Goal: Task Accomplishment & Management: Complete application form

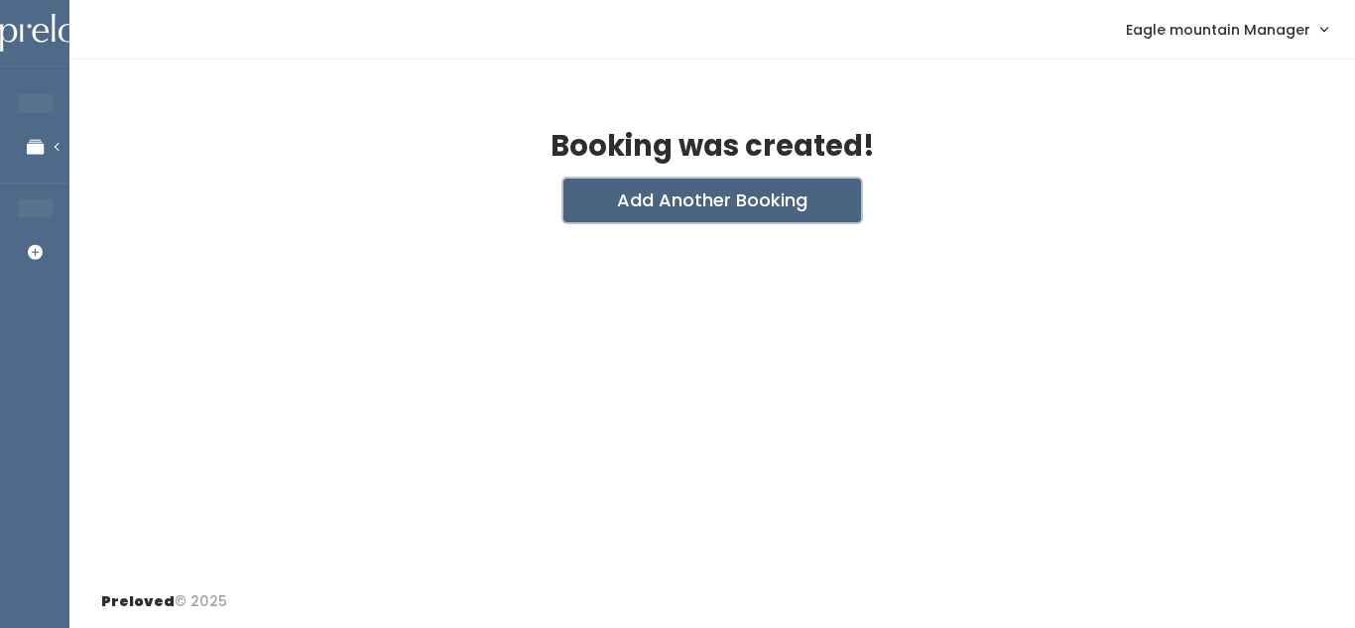
click at [643, 207] on button "Add Another Booking" at bounding box center [712, 201] width 298 height 44
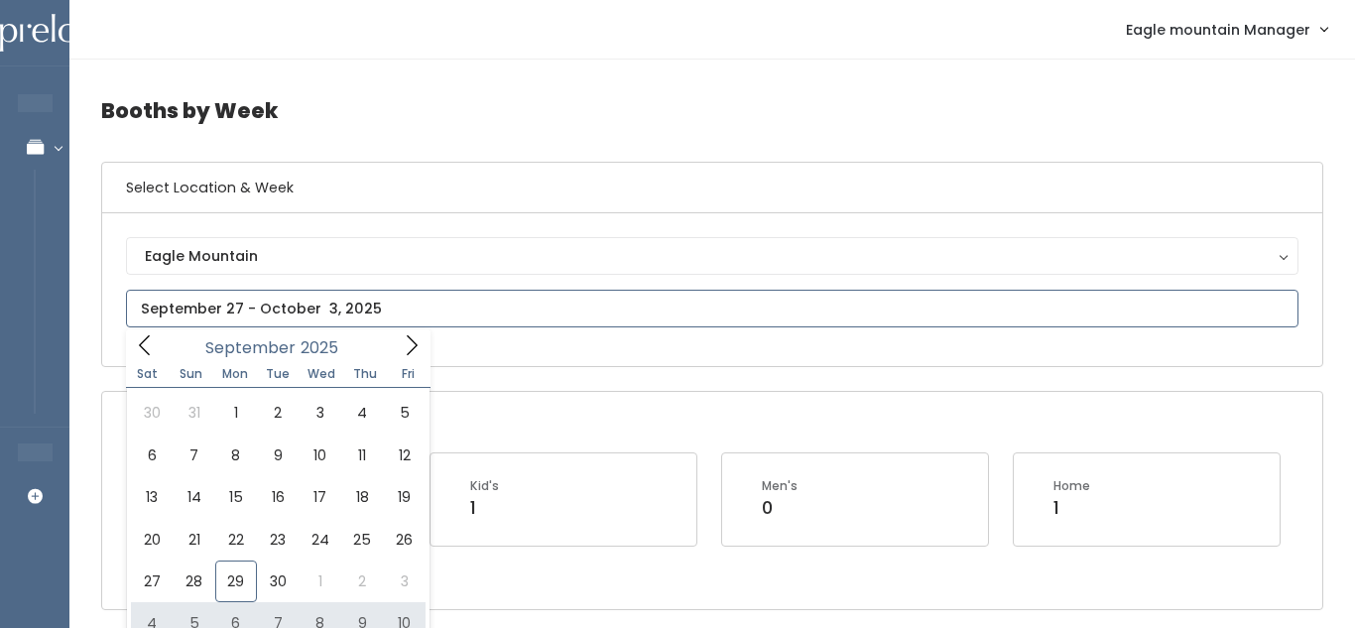
type input "[DATE] to [DATE]"
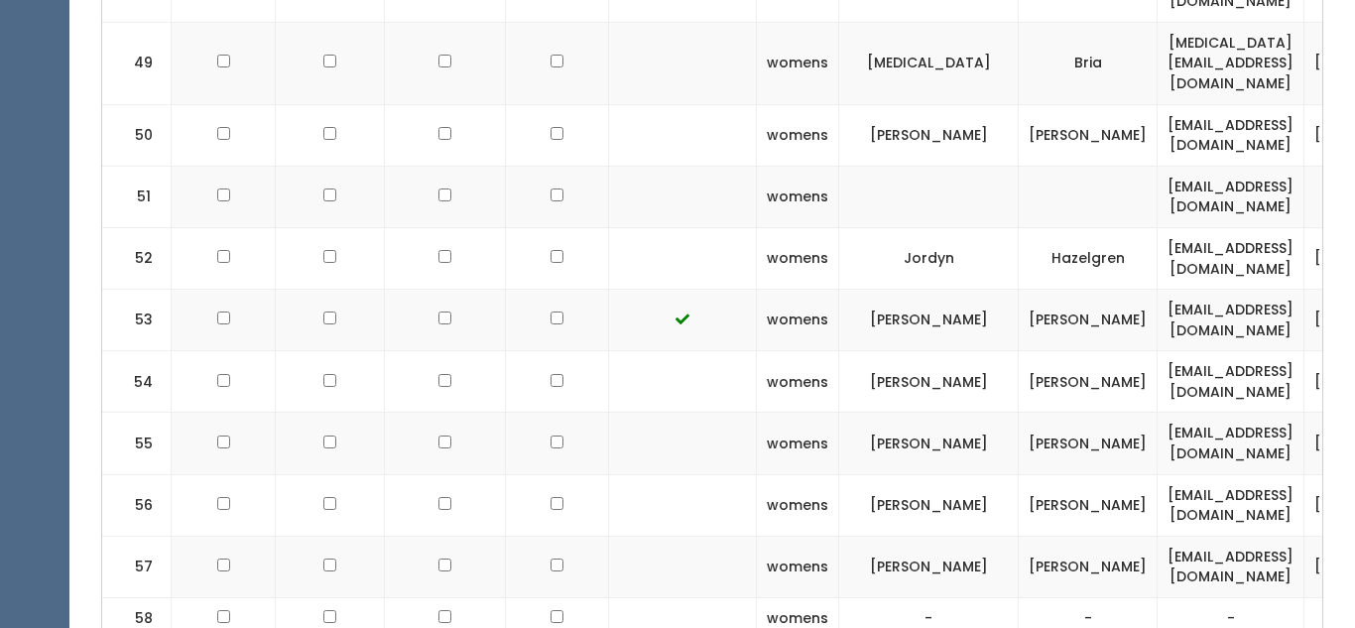
scroll to position [4090, 0]
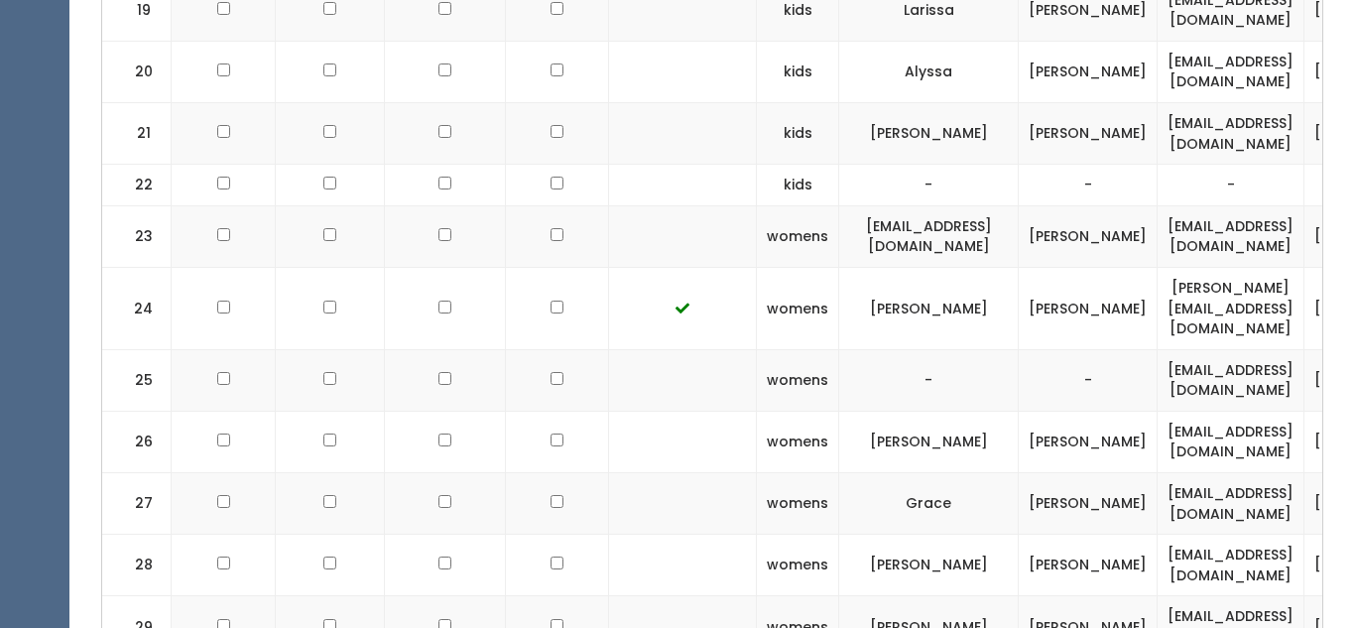
scroll to position [2018, 0]
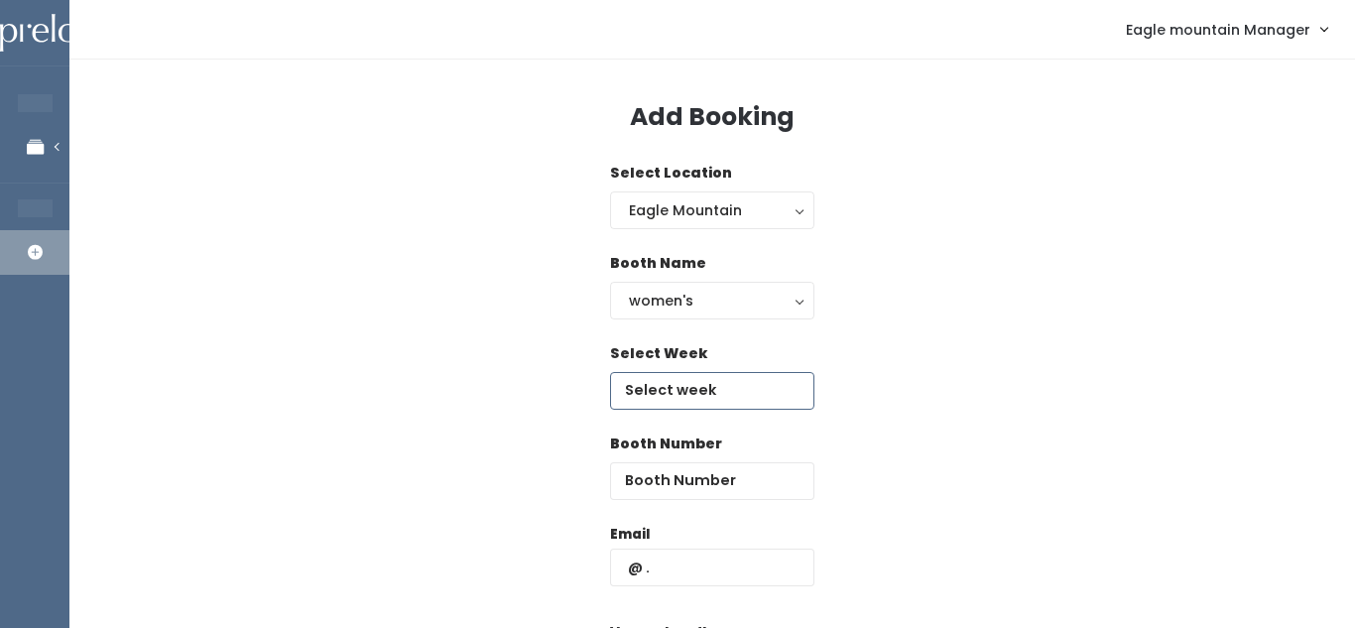
click at [700, 388] on input "text" at bounding box center [712, 391] width 204 height 38
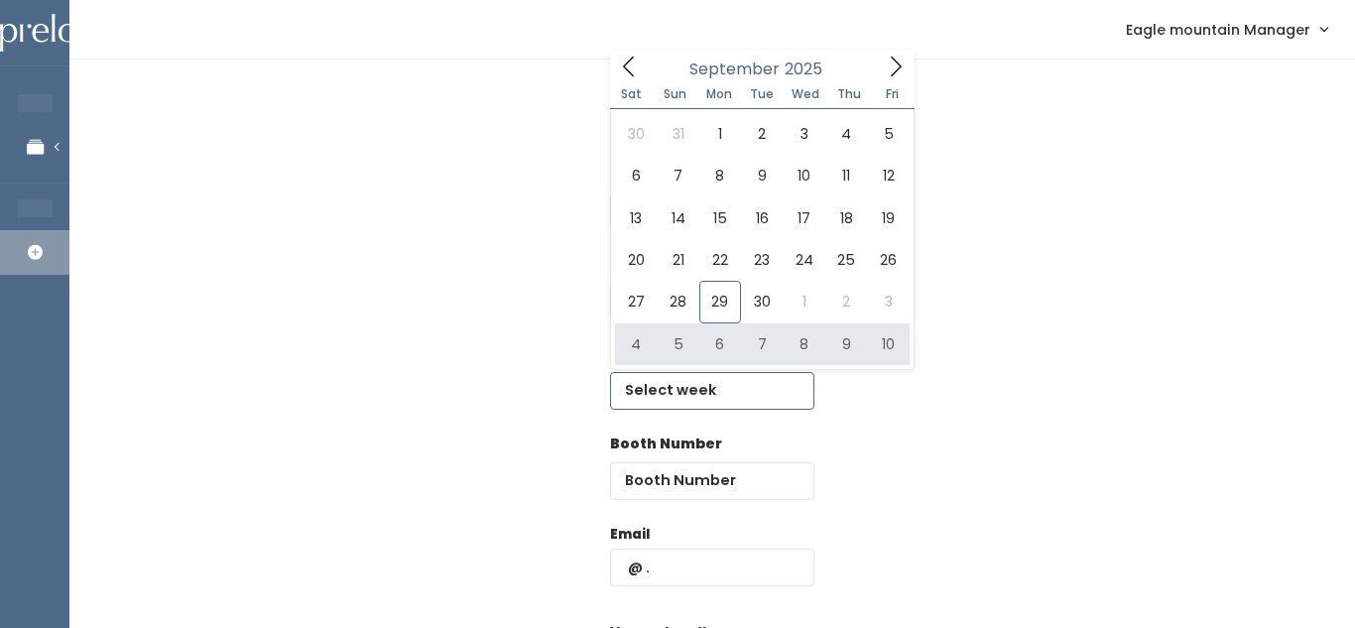
type input "[DATE] to [DATE]"
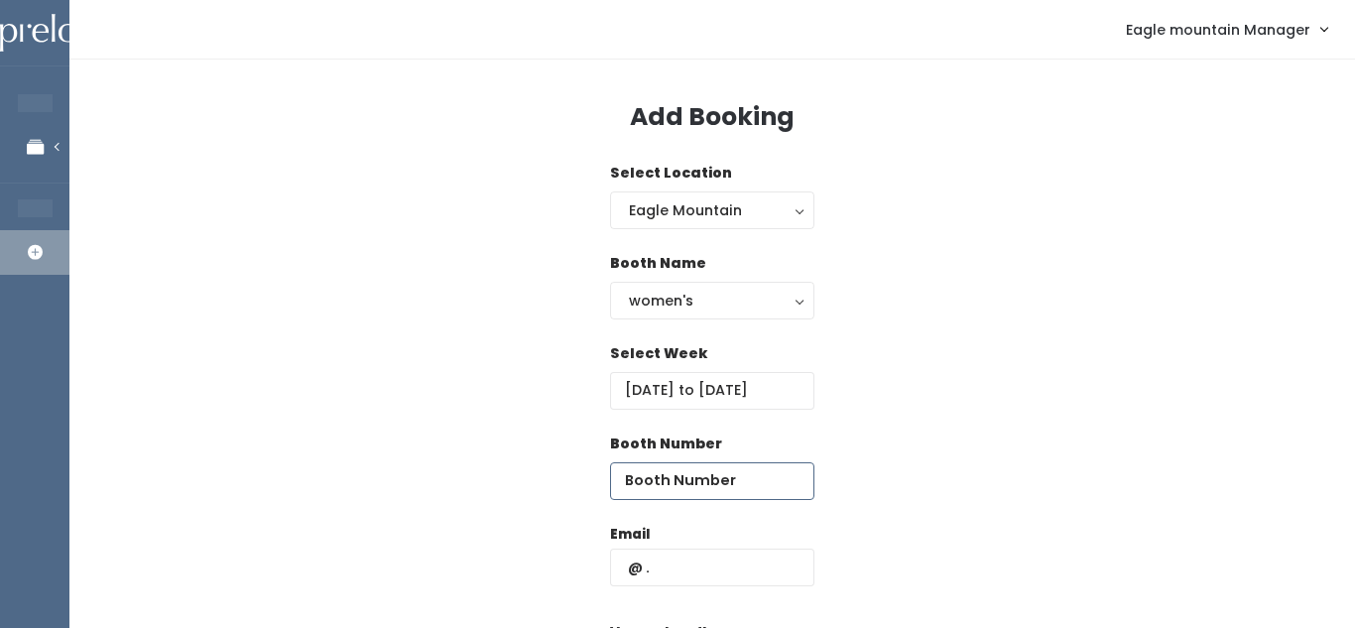
click at [702, 478] on input "number" at bounding box center [712, 481] width 204 height 38
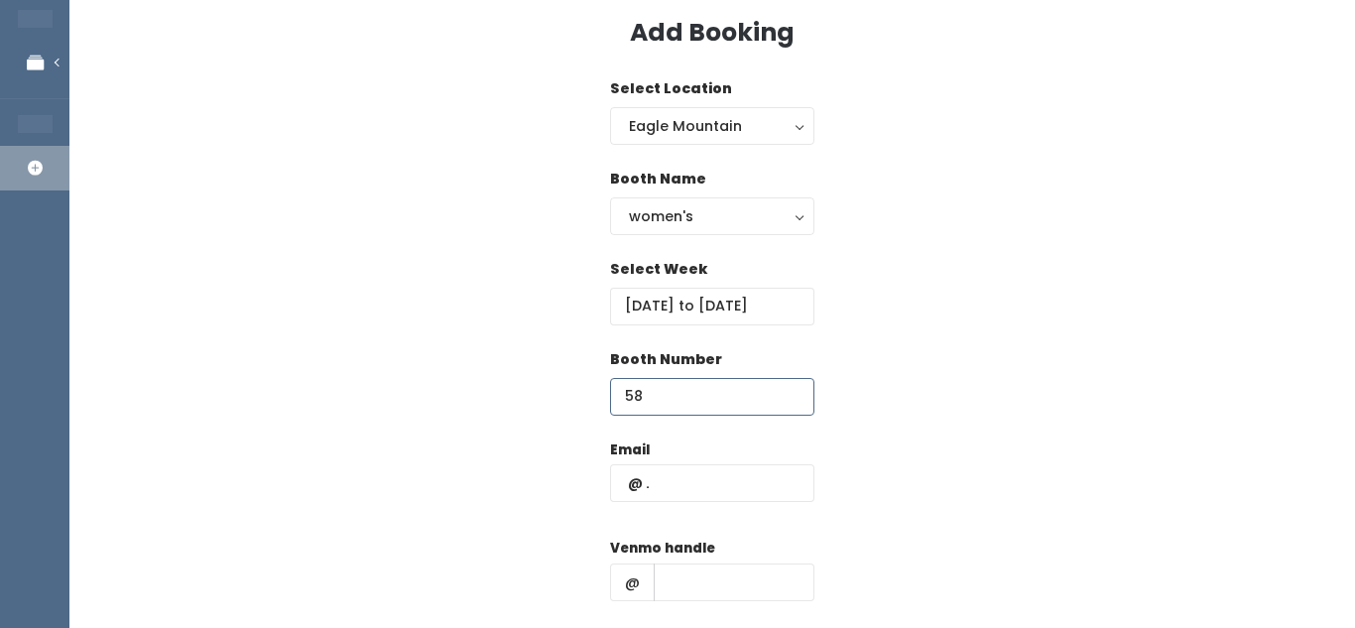
scroll to position [128, 0]
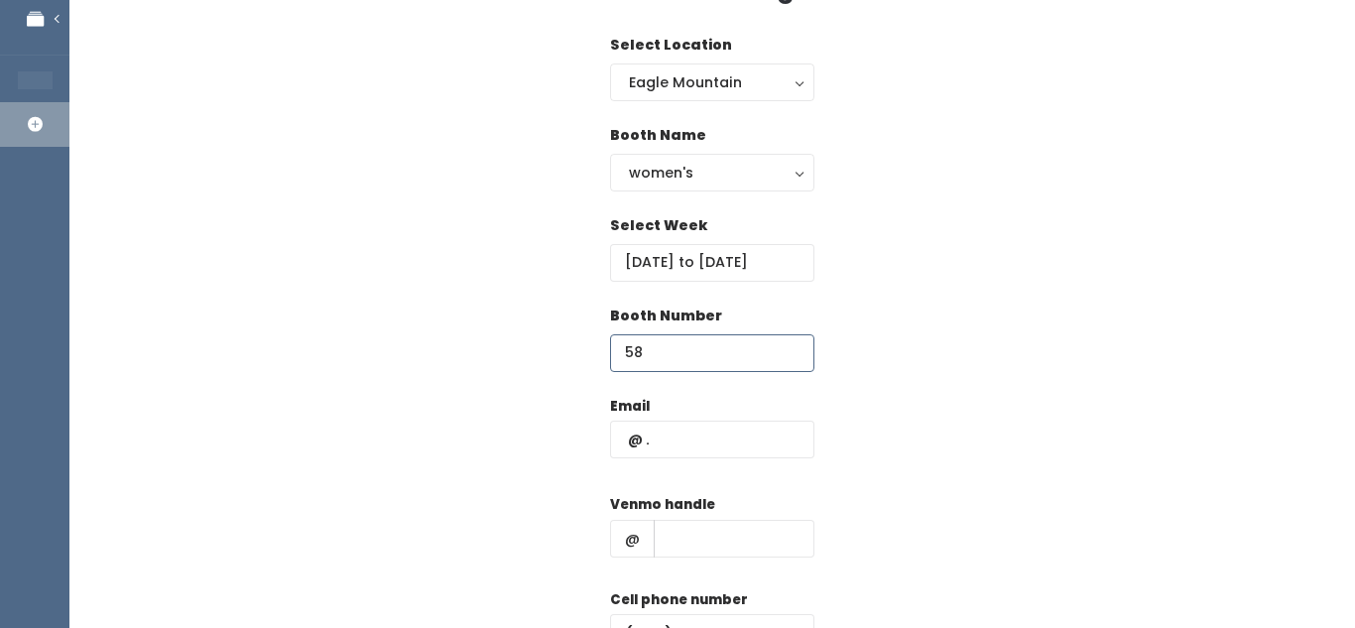
type input "58"
click at [710, 434] on input "text" at bounding box center [712, 440] width 204 height 38
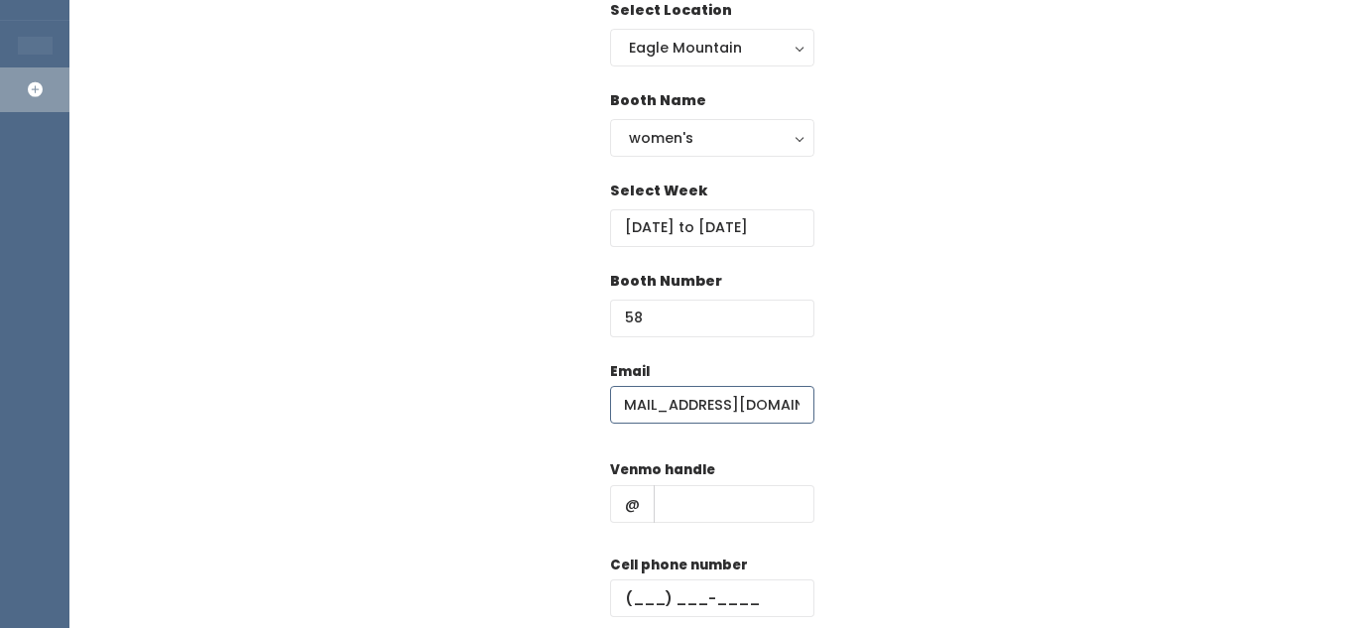
scroll to position [0, 30]
type input "[EMAIL_ADDRESS][DOMAIN_NAME]"
click at [667, 500] on input "text" at bounding box center [734, 504] width 161 height 38
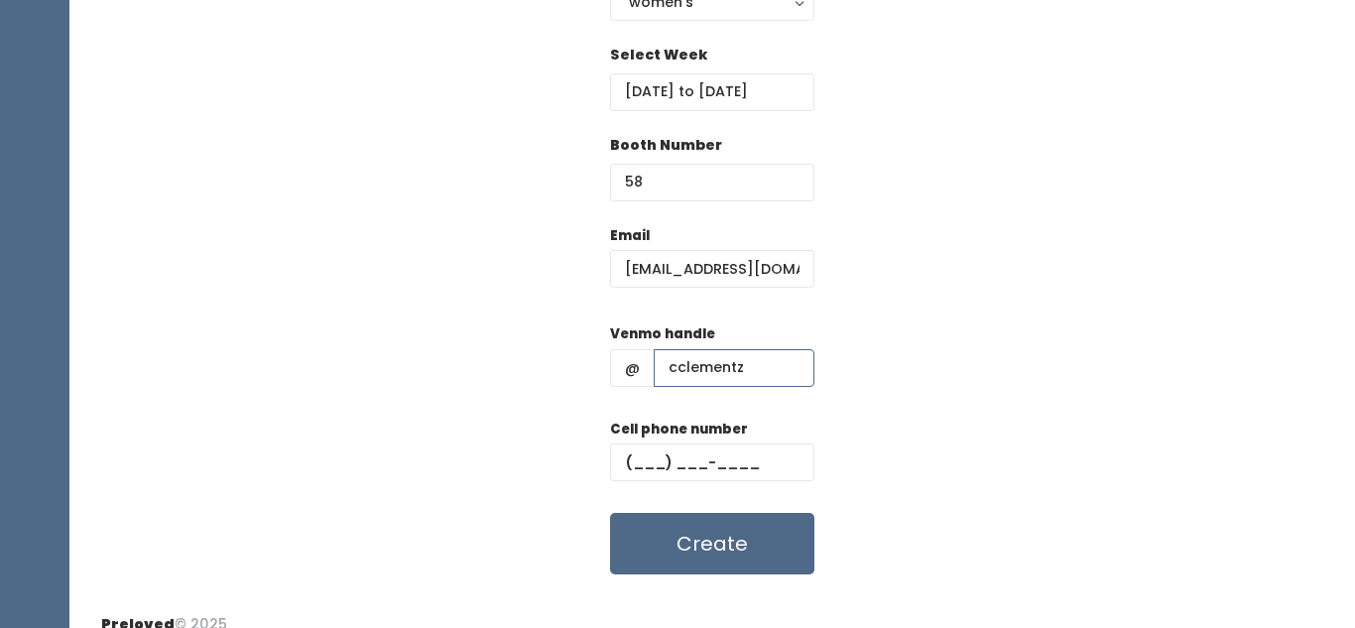
scroll to position [321, 0]
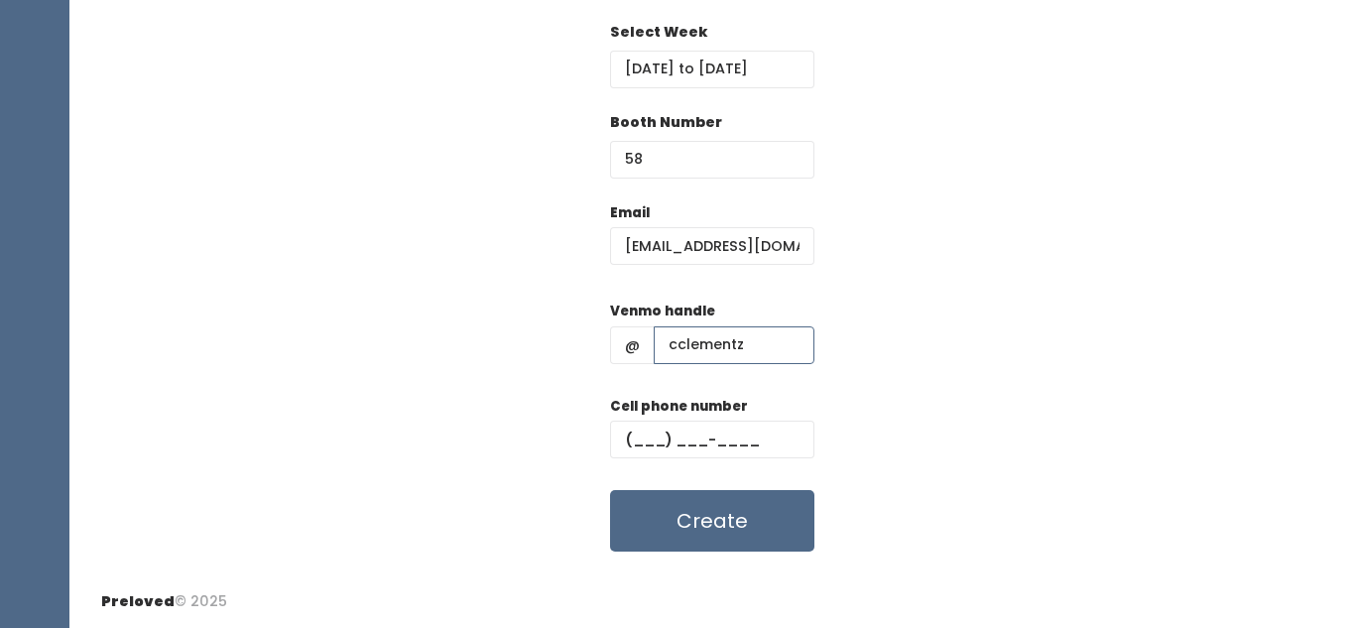
type input "cclementz"
click at [652, 434] on input "text" at bounding box center [712, 440] width 204 height 38
type input "[PHONE_NUMBER]"
click at [718, 529] on button "Create" at bounding box center [712, 520] width 204 height 61
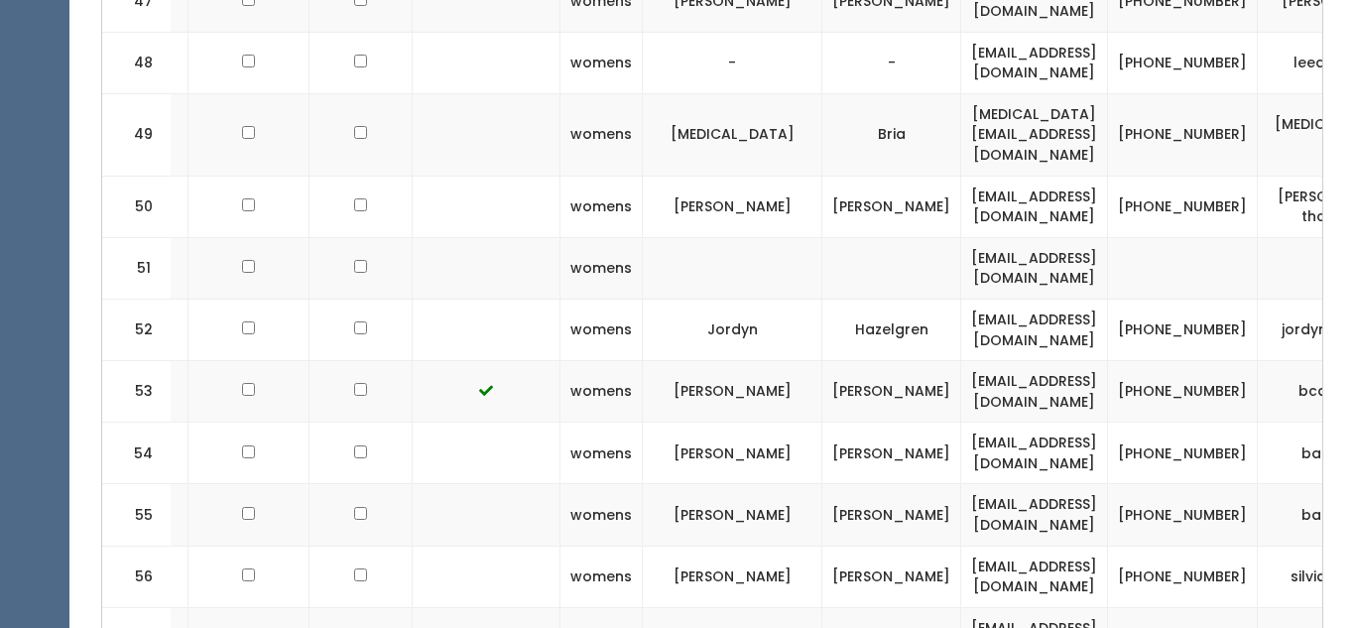
scroll to position [0, 399]
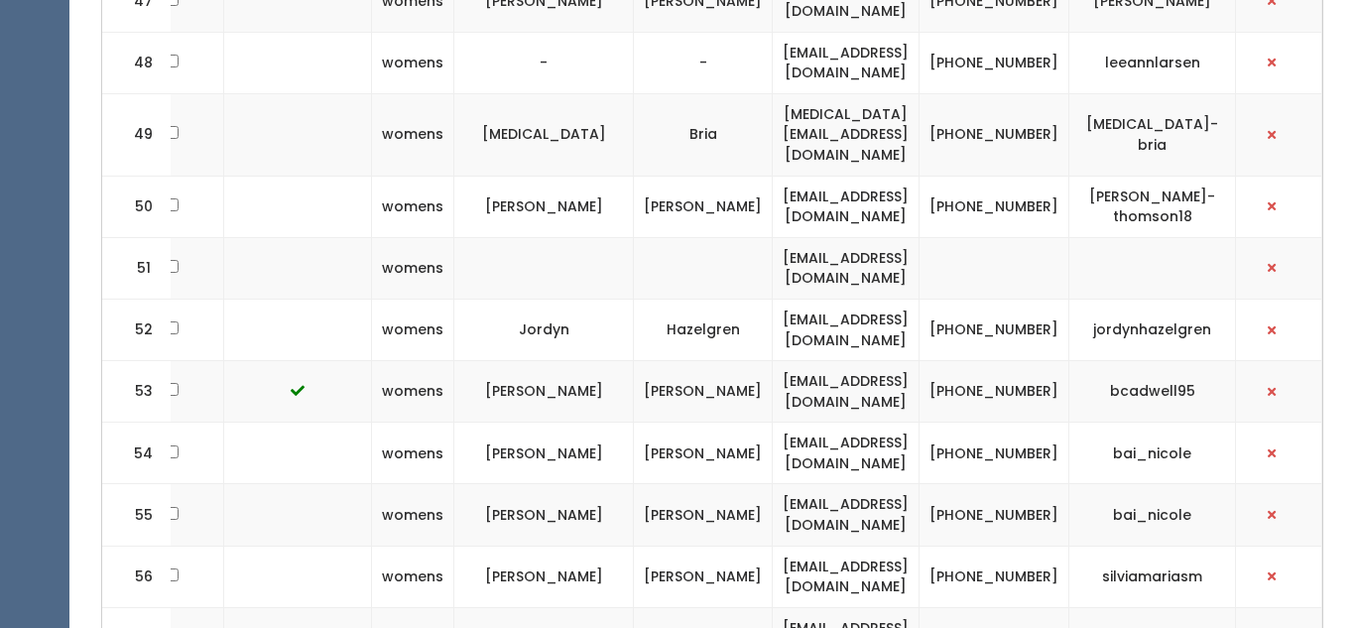
click at [809, 546] on td "[EMAIL_ADDRESS][DOMAIN_NAME]" at bounding box center [846, 576] width 147 height 61
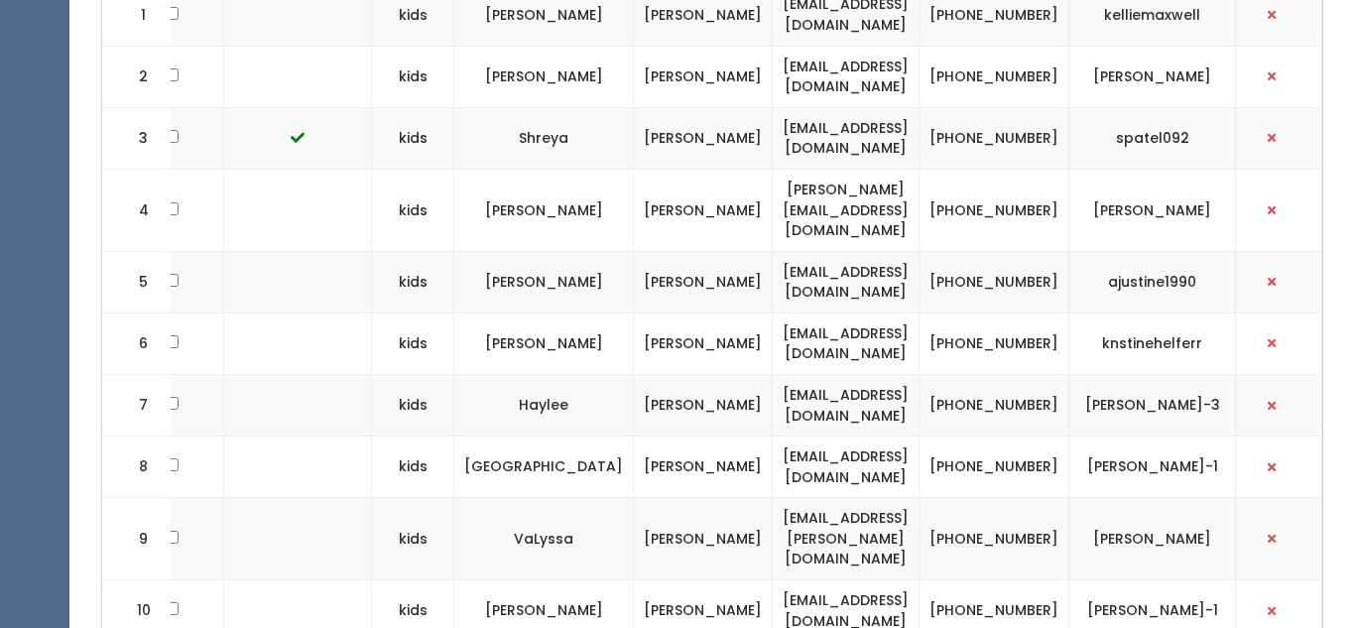
scroll to position [0, 0]
